Goal: Check status: Check status

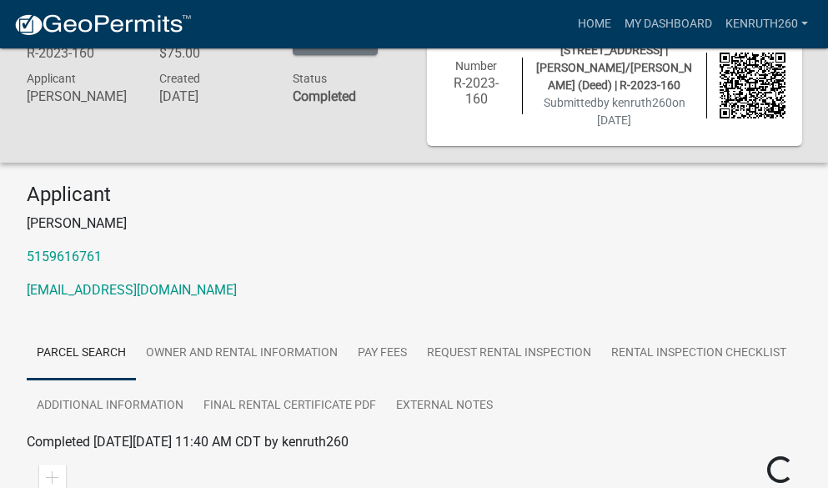
scroll to position [83, 0]
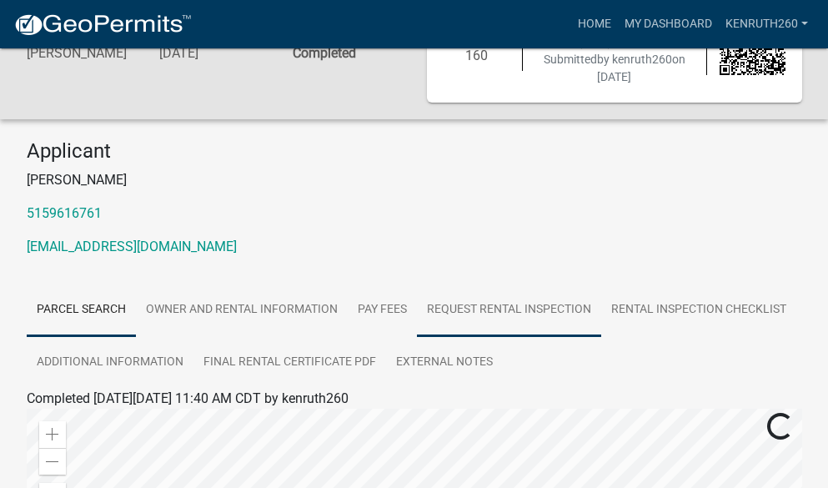
click at [494, 306] on link "Request Rental Inspection" at bounding box center [509, 309] width 184 height 53
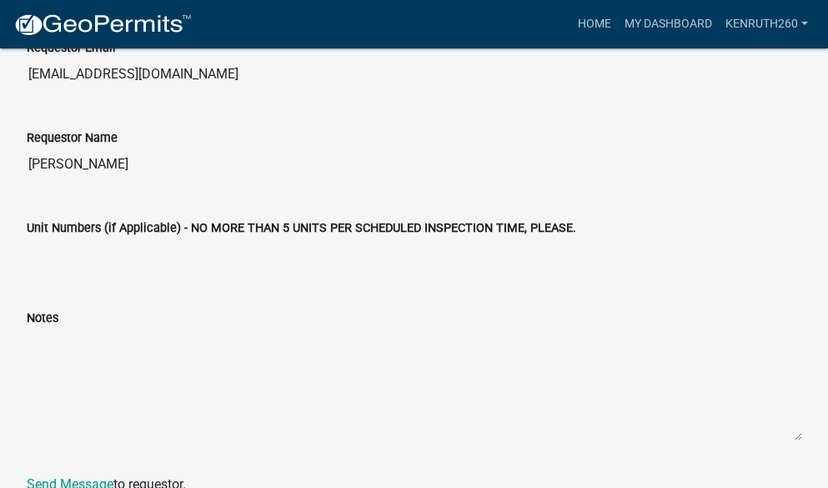
scroll to position [968, 0]
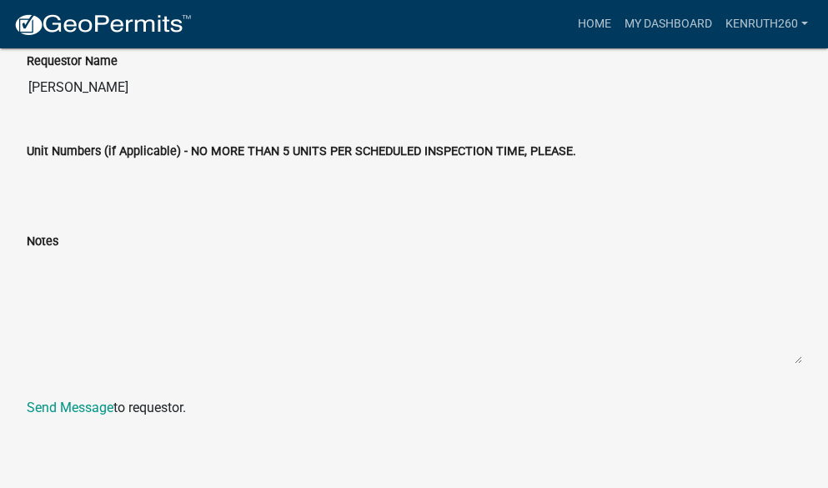
click at [89, 407] on link "Send Message" at bounding box center [70, 407] width 87 height 16
click at [73, 404] on link "Send Message" at bounding box center [70, 407] width 87 height 16
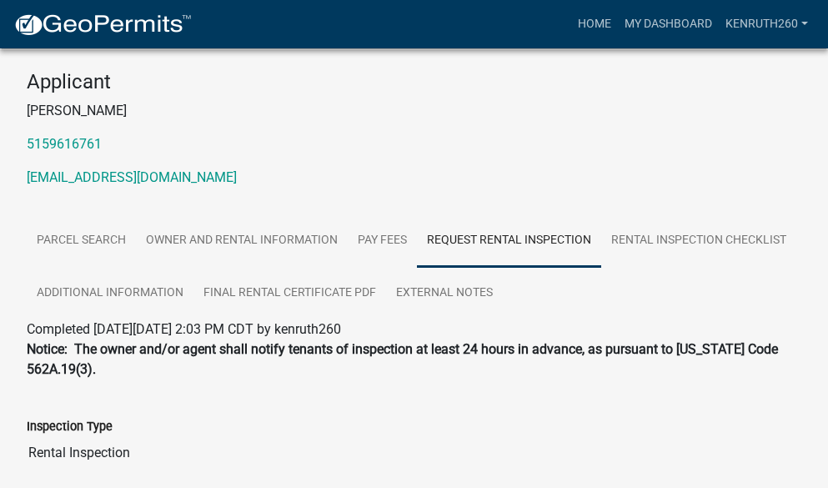
scroll to position [51, 0]
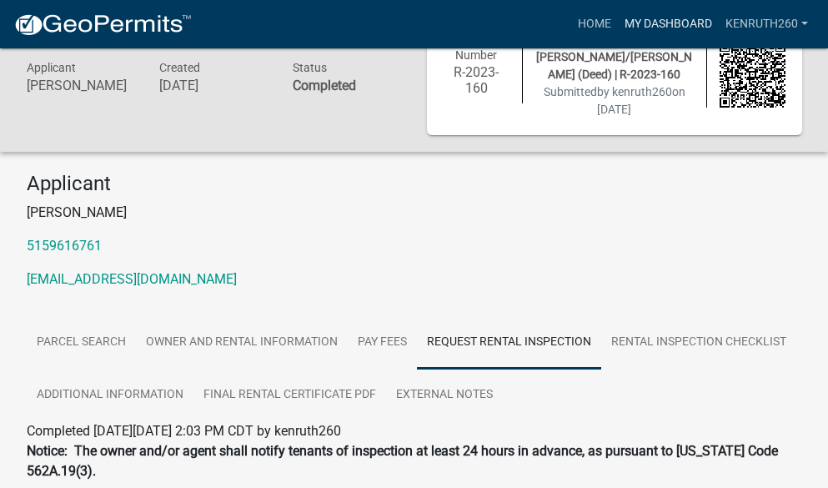
click at [669, 23] on link "My Dashboard" at bounding box center [668, 24] width 101 height 32
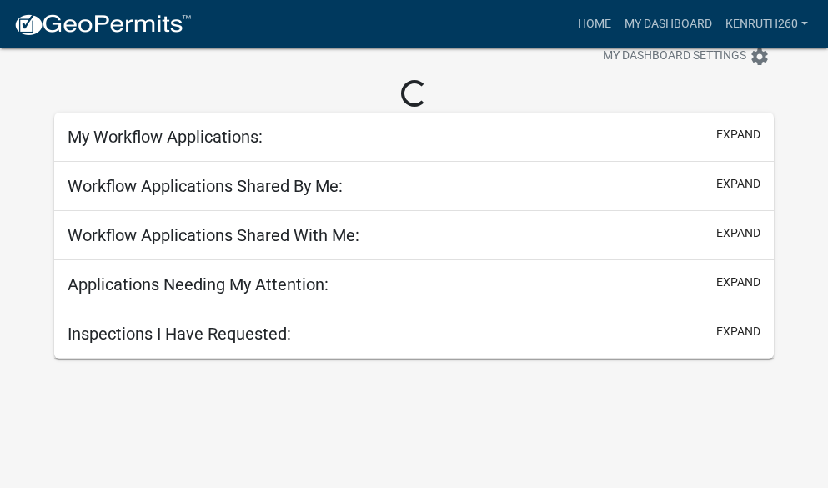
scroll to position [48, 0]
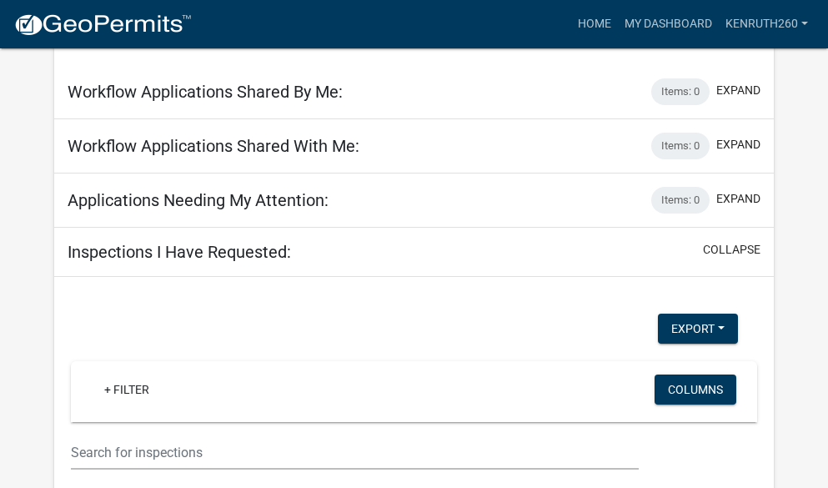
scroll to position [540, 0]
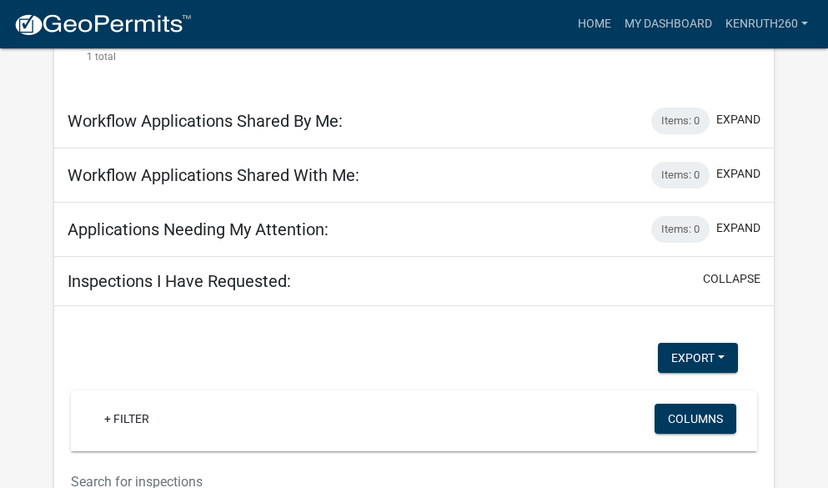
click at [27, 179] on app-user-applications "more_horiz Home My Dashboard kenruth260 Account Logout My Dashboard Settings se…" at bounding box center [414, 141] width 828 height 1267
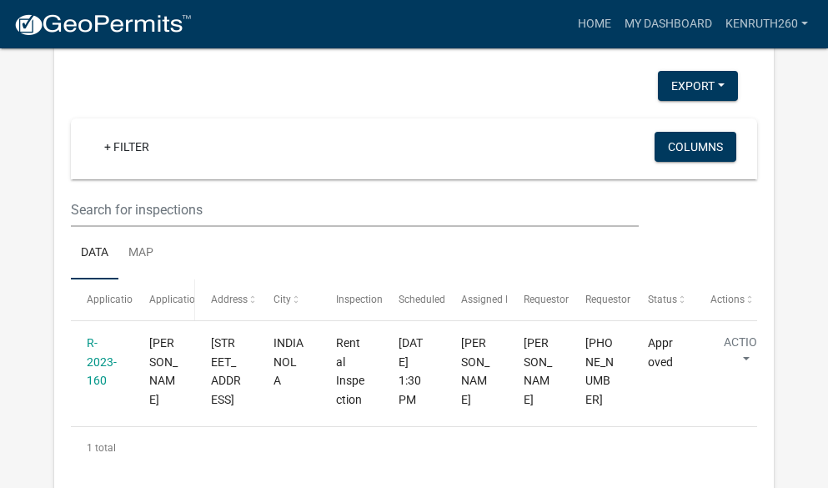
scroll to position [827, 0]
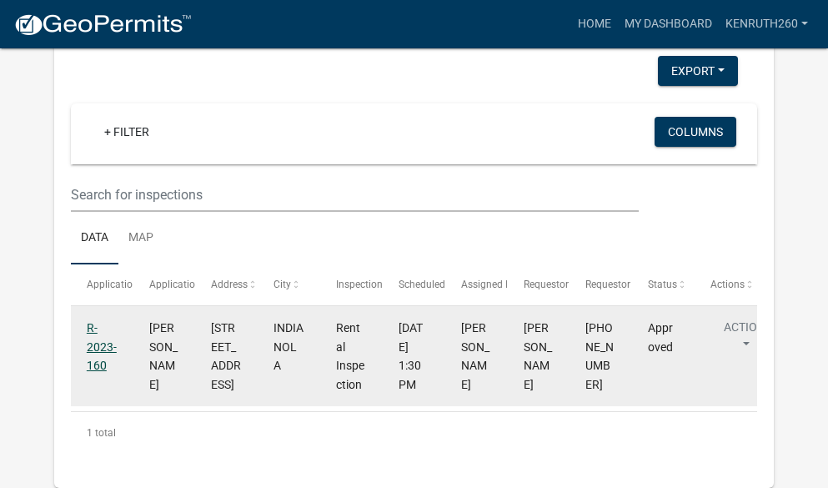
click at [93, 324] on link "R-2023-160" at bounding box center [102, 347] width 30 height 52
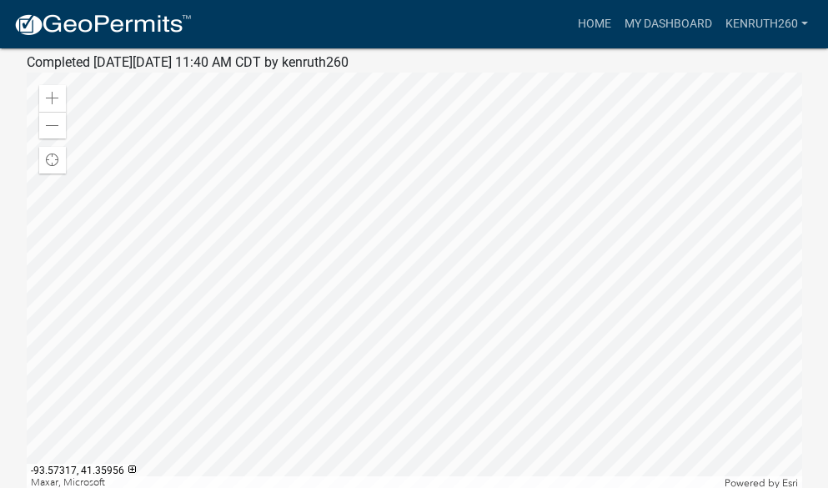
scroll to position [253, 0]
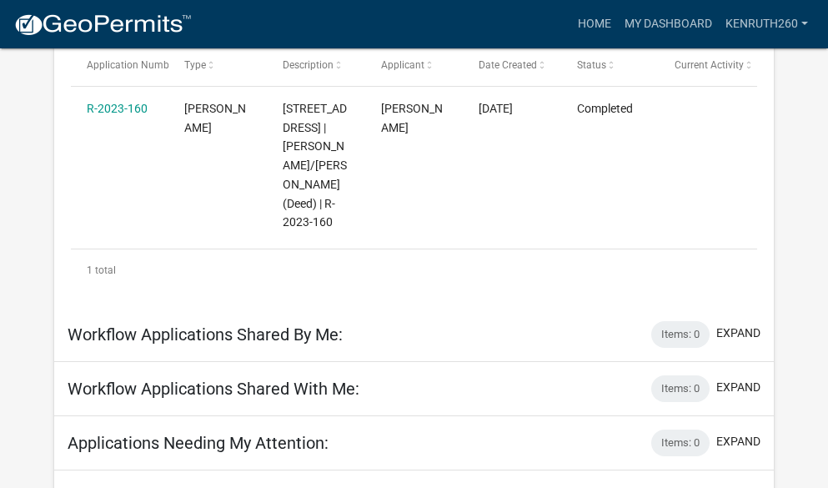
scroll to position [77, 0]
